Goal: Task Accomplishment & Management: Use online tool/utility

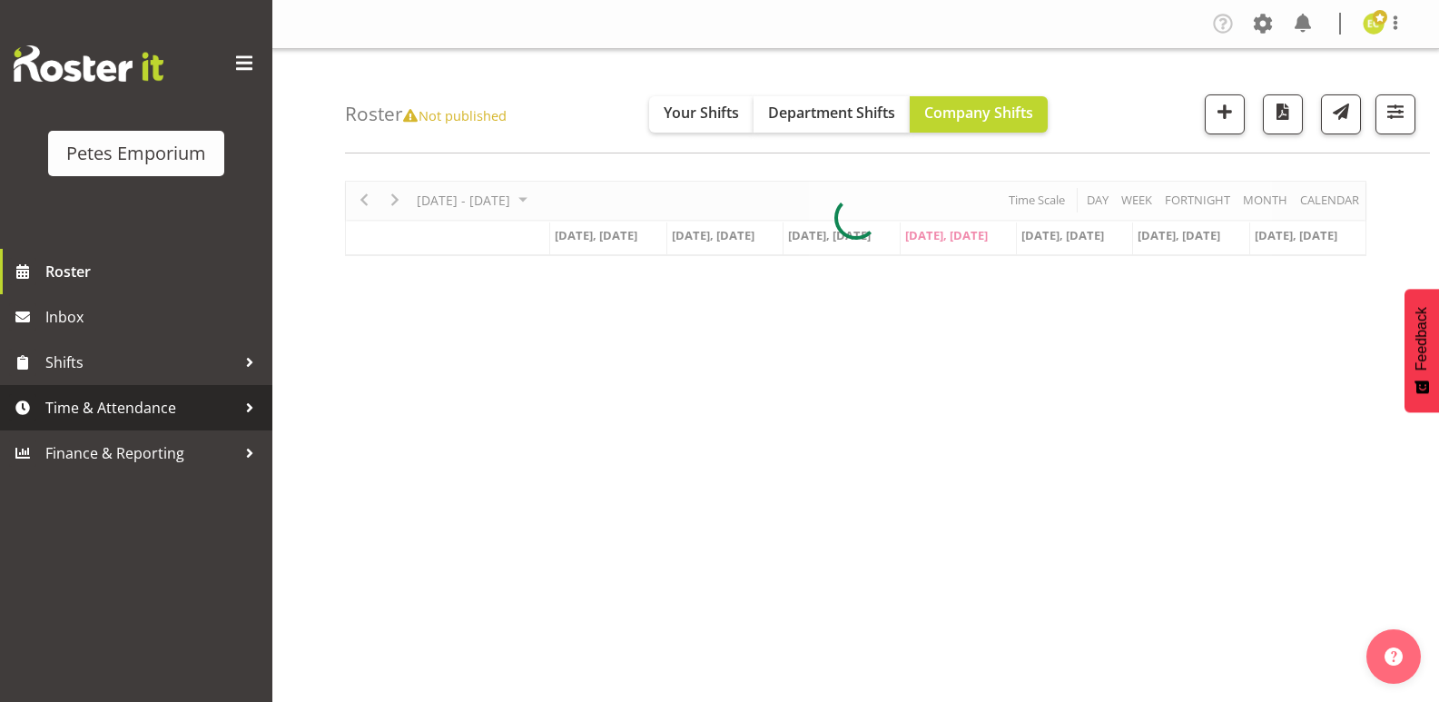
click at [96, 388] on link "Time & Attendance" at bounding box center [136, 407] width 272 height 45
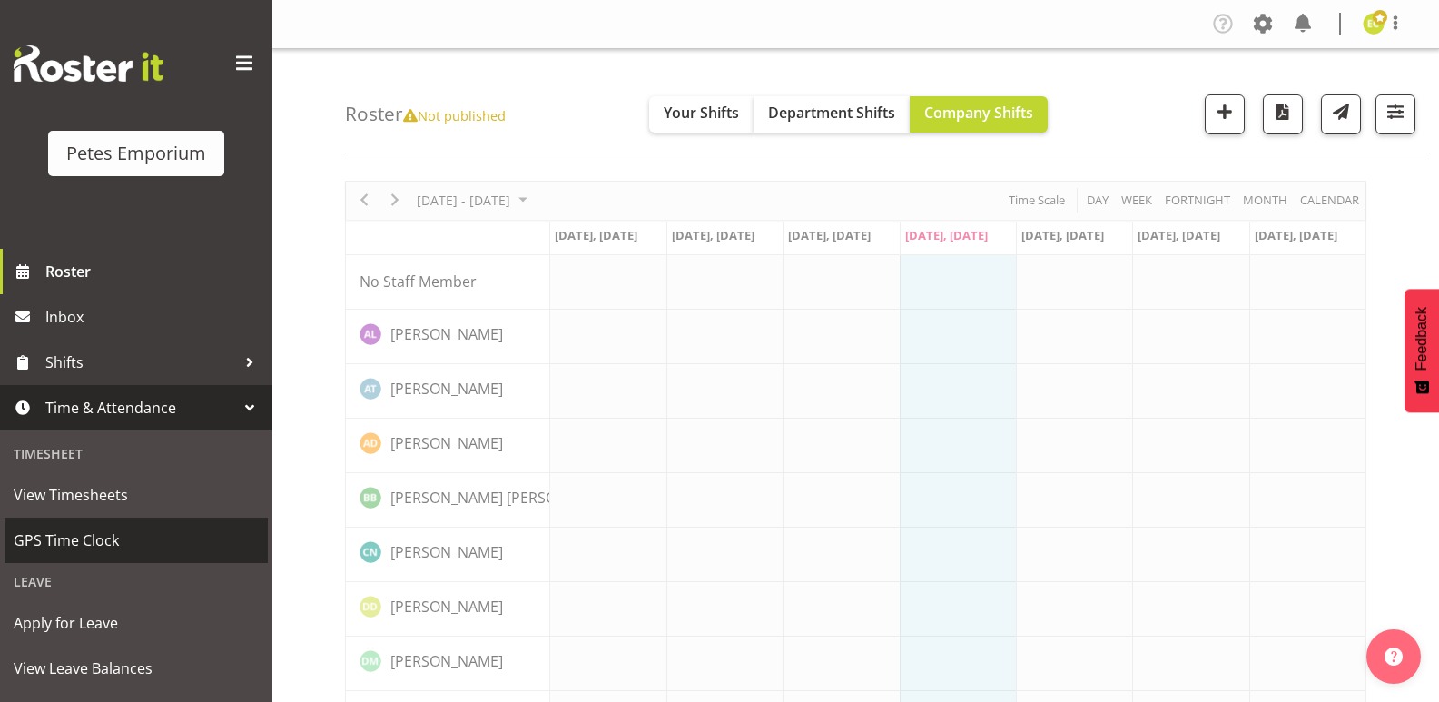
click at [99, 544] on span "GPS Time Clock" at bounding box center [136, 539] width 245 height 27
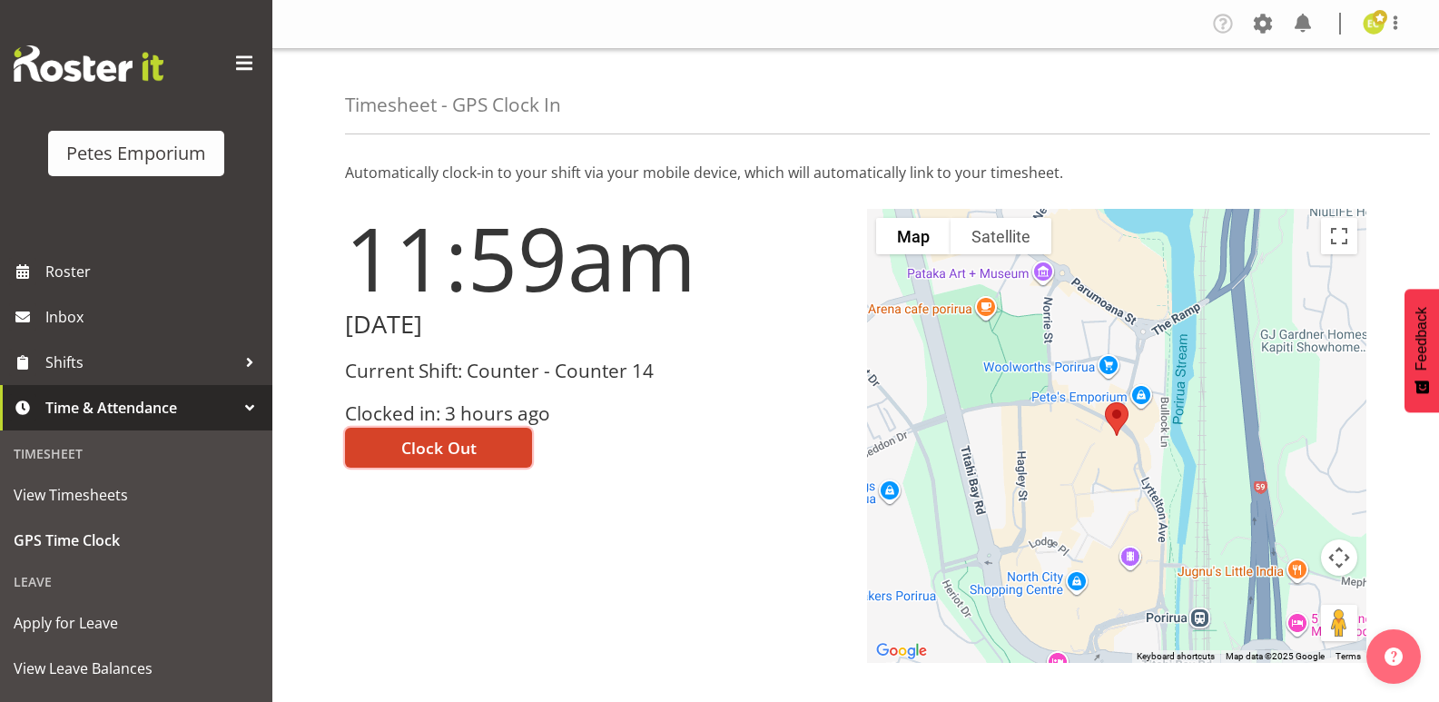
click at [480, 456] on button "Clock Out" at bounding box center [438, 448] width 187 height 40
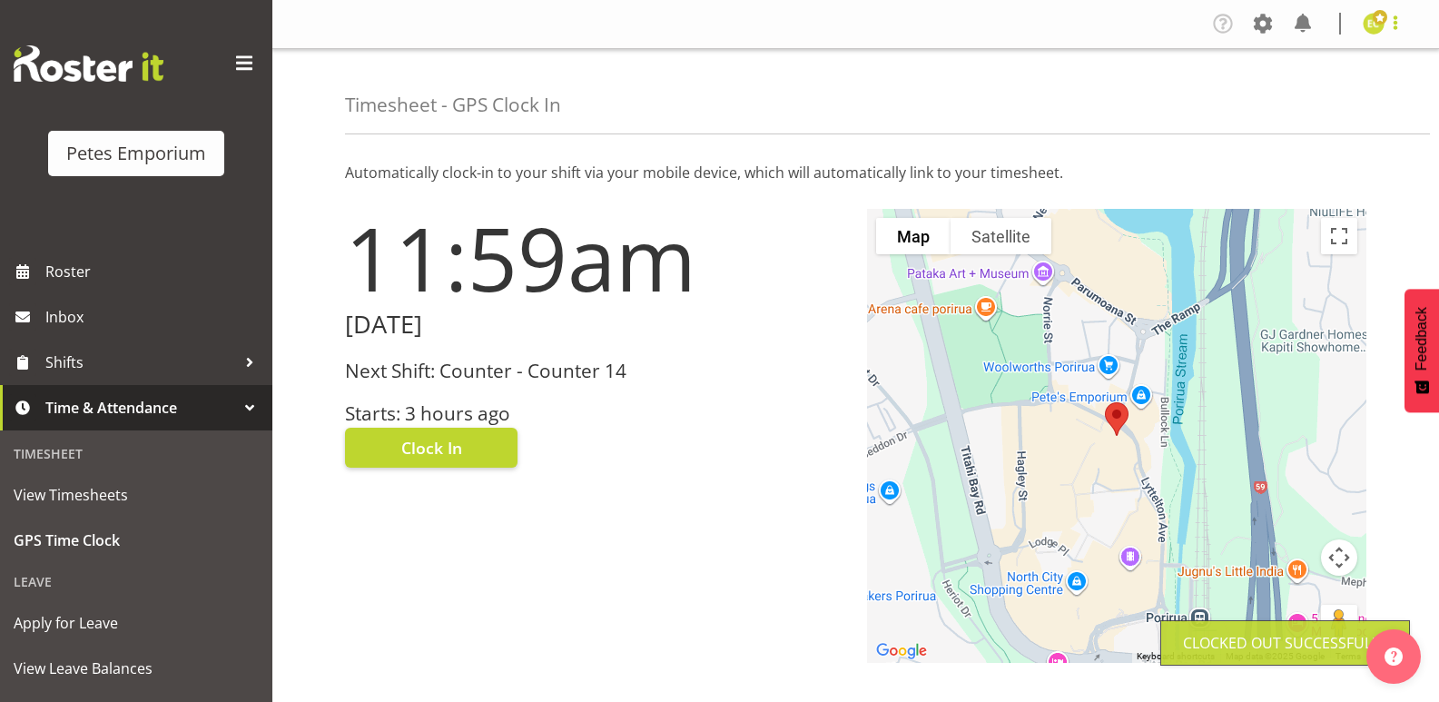
click at [1394, 18] on span at bounding box center [1395, 23] width 22 height 22
click at [1294, 89] on link "Log Out" at bounding box center [1319, 95] width 174 height 33
